Goal: Download file/media

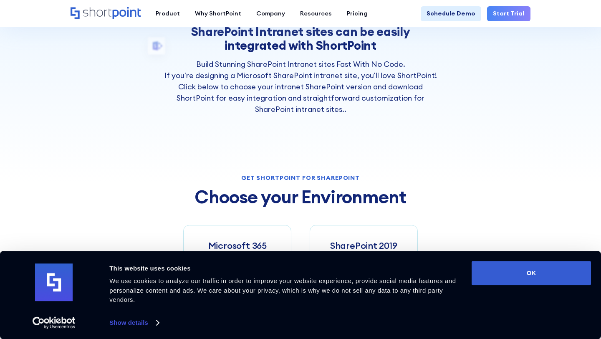
scroll to position [285, 0]
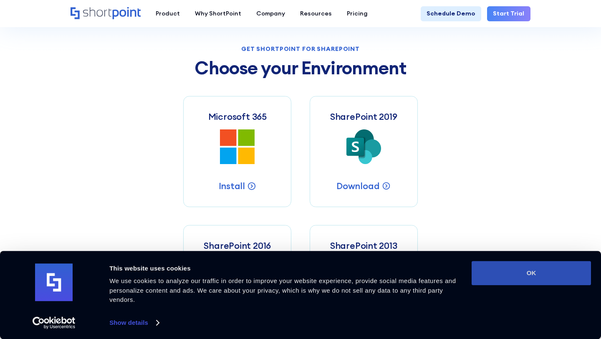
click at [476, 275] on button "OK" at bounding box center [531, 273] width 119 height 24
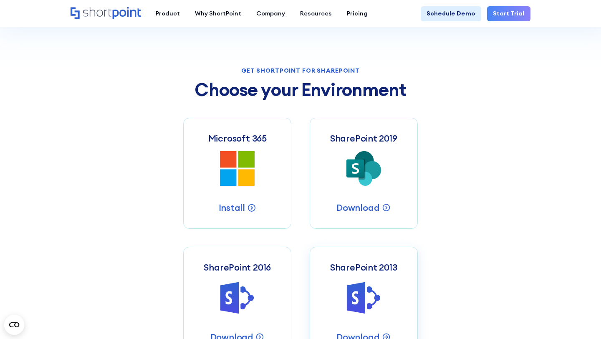
scroll to position [217, 0]
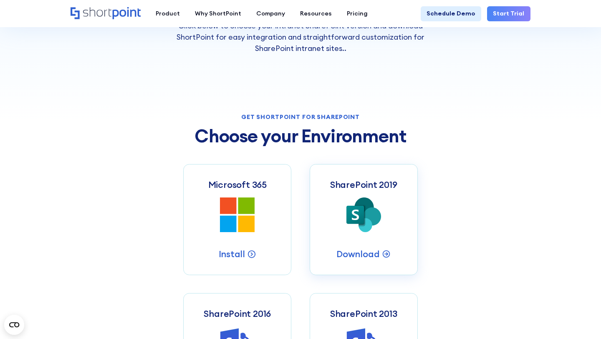
click at [356, 229] on icon "SharePoint 2019 Server Intranets" at bounding box center [363, 214] width 35 height 35
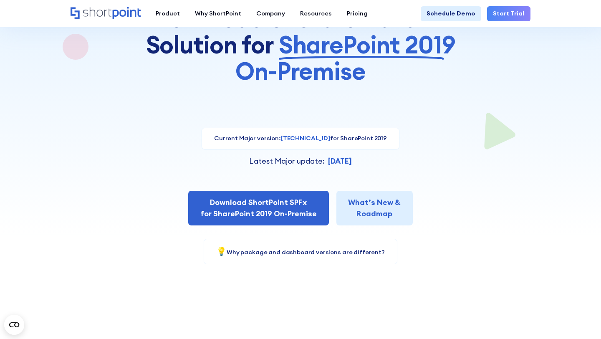
scroll to position [106, 0]
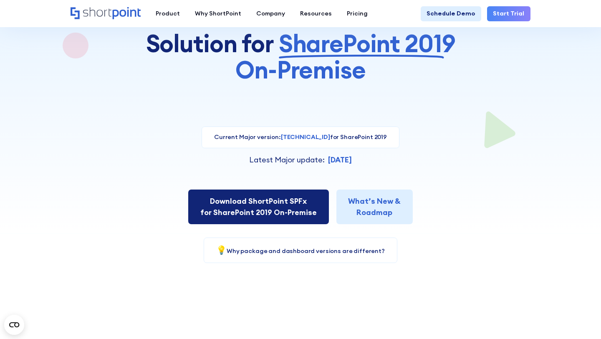
click at [286, 213] on link "Download ShortPoint SPFx for SharePoint 2019 On-Premise" at bounding box center [258, 206] width 141 height 35
